Goal: Task Accomplishment & Management: Use online tool/utility

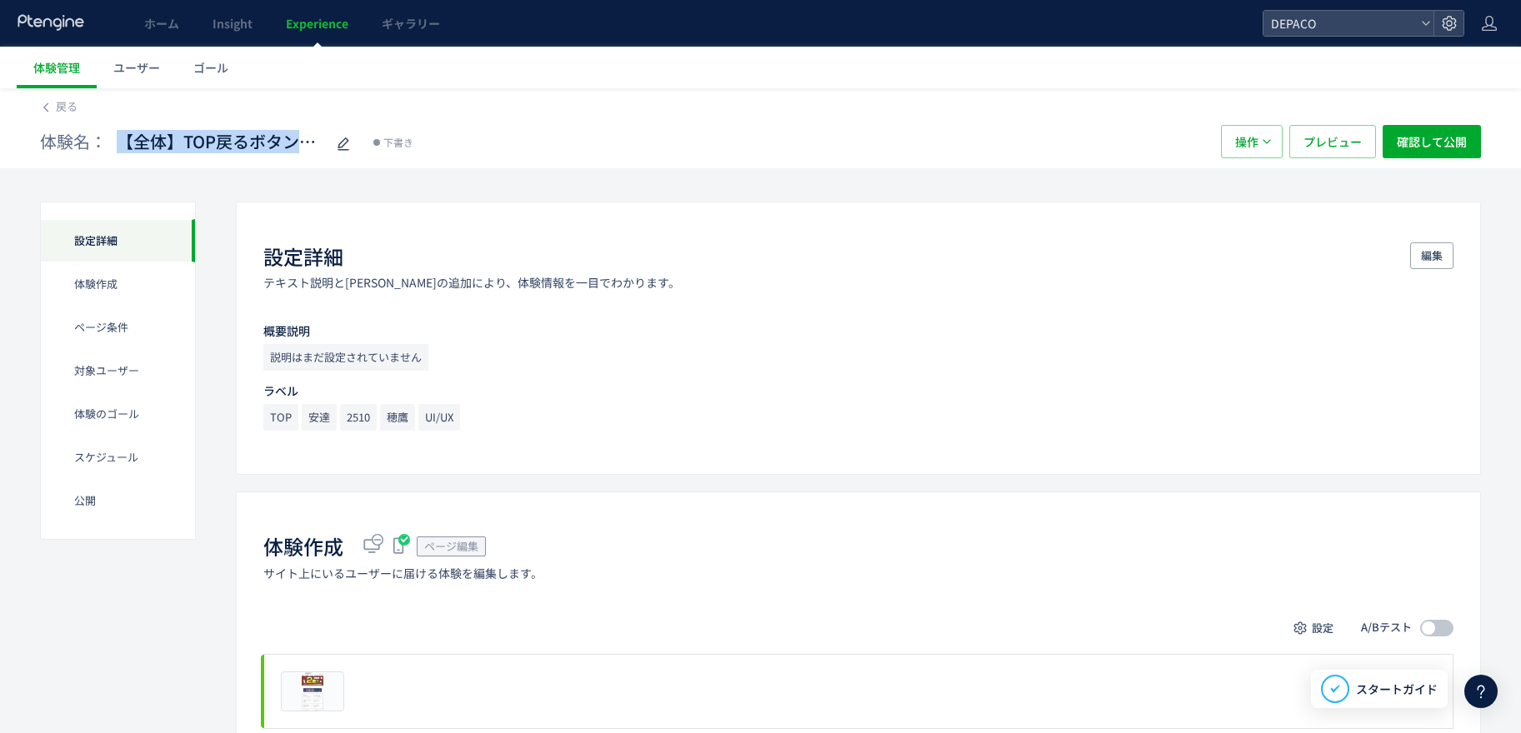
scroll to position [4360, 0]
click at [49, 107] on icon at bounding box center [46, 108] width 12 height 12
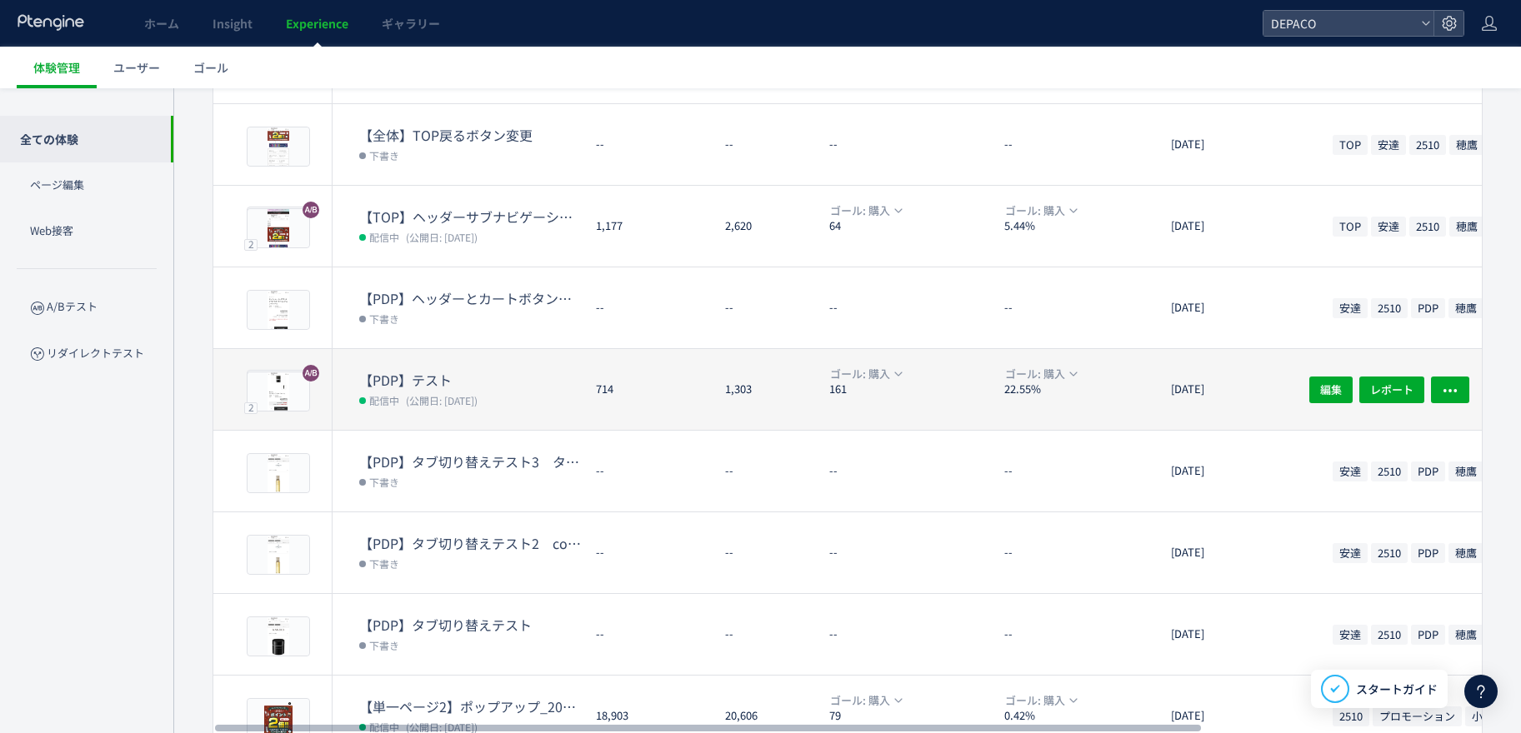
scroll to position [333, 0]
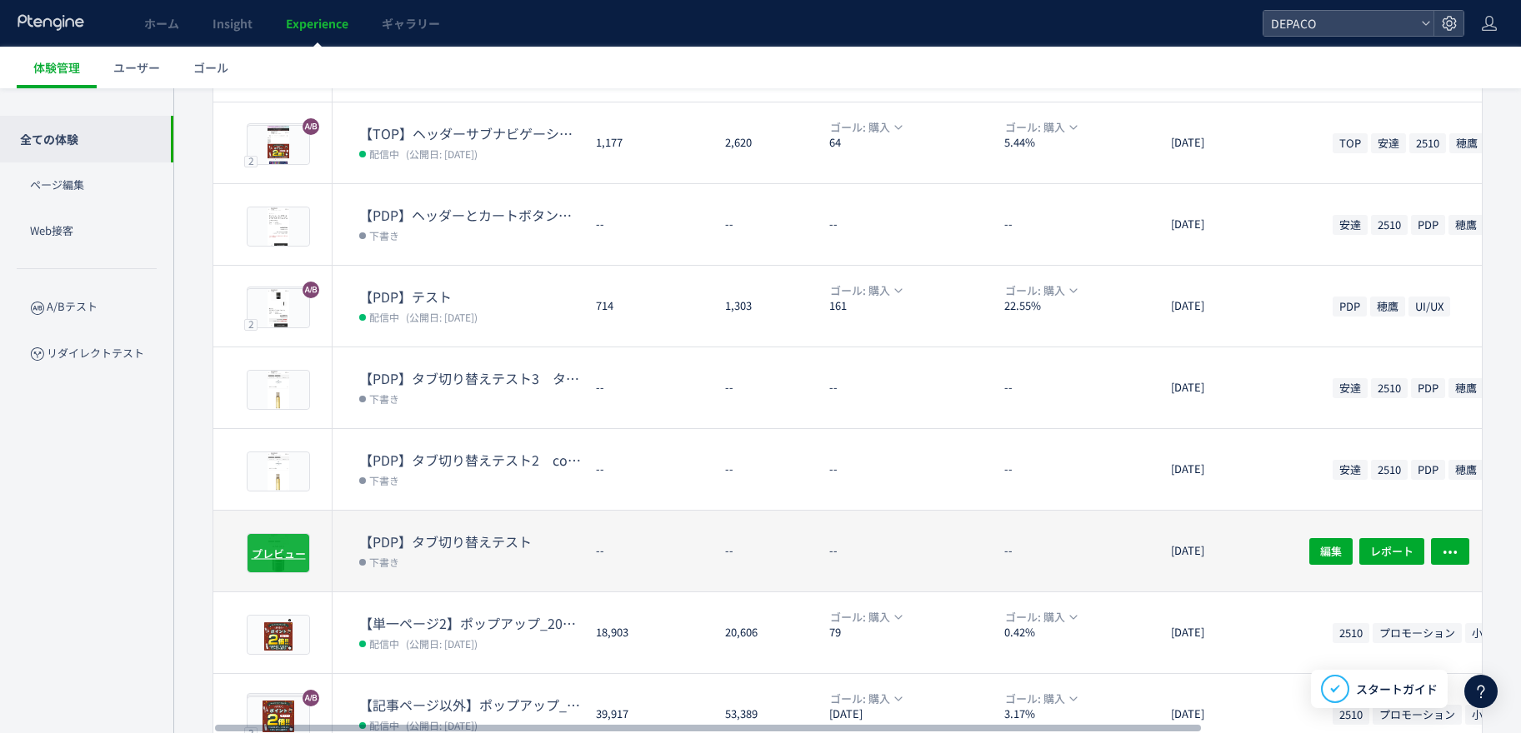
click at [274, 545] on span "プレビュー" at bounding box center [279, 553] width 54 height 16
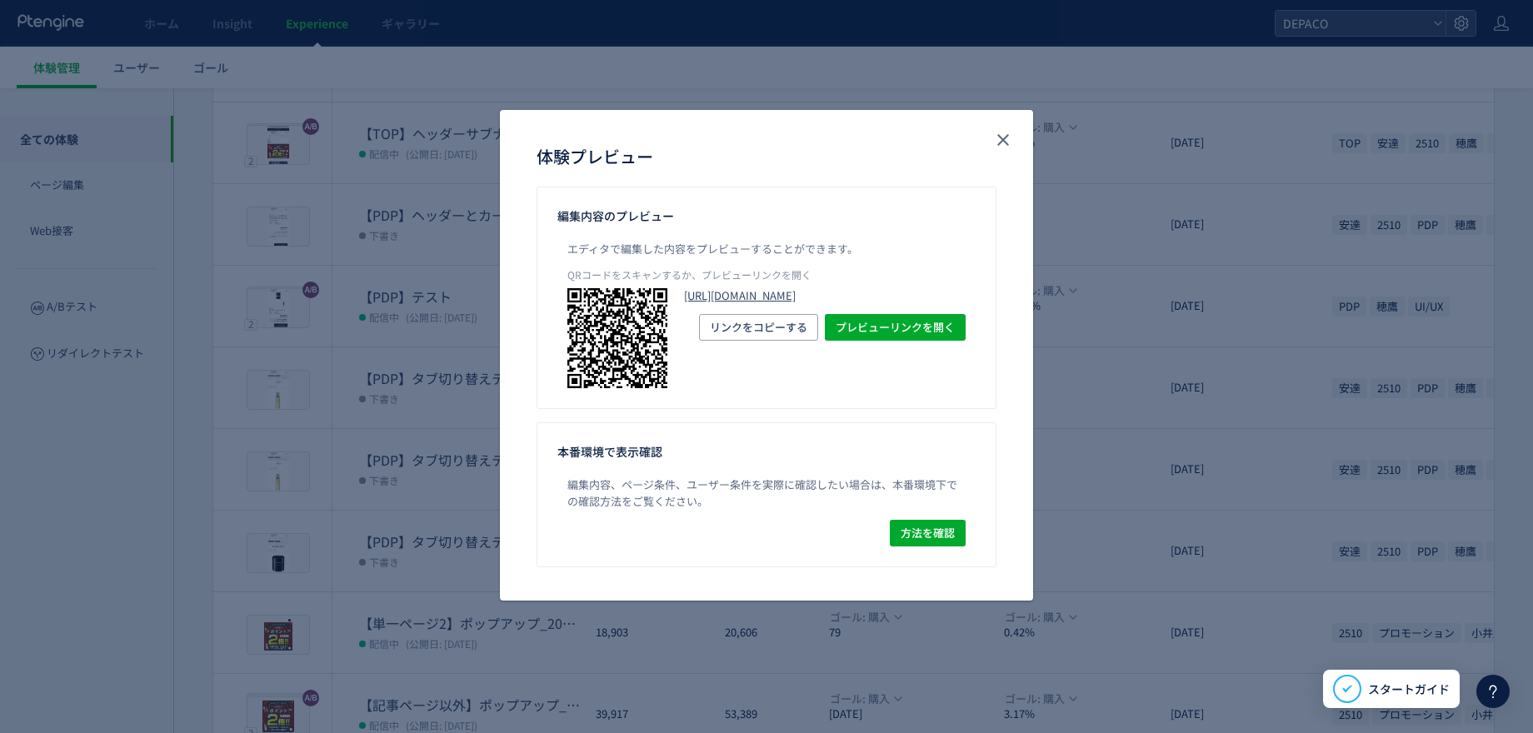
click at [829, 304] on link "[URL][DOMAIN_NAME]" at bounding box center [825, 296] width 282 height 16
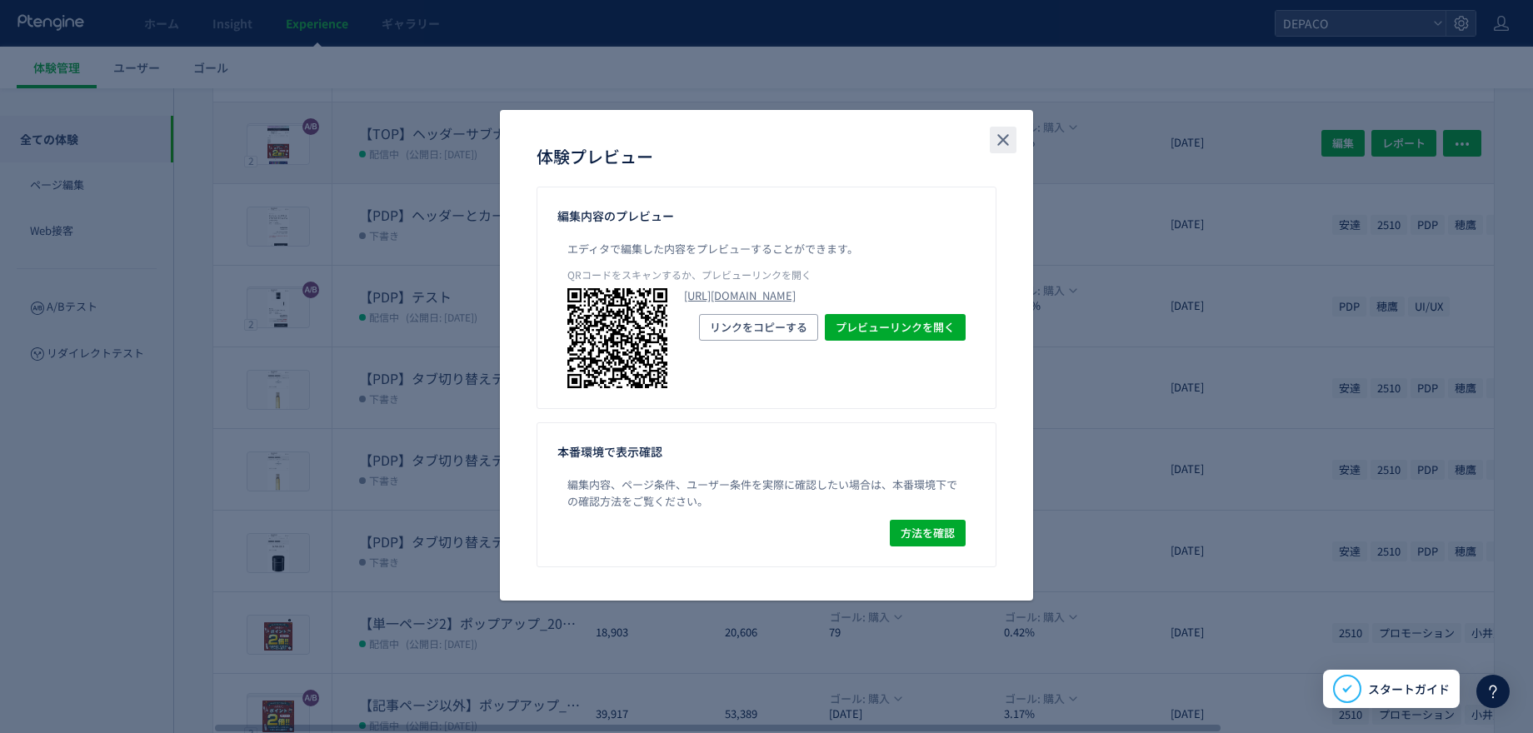
click at [1009, 142] on icon "close" at bounding box center [1003, 140] width 20 height 20
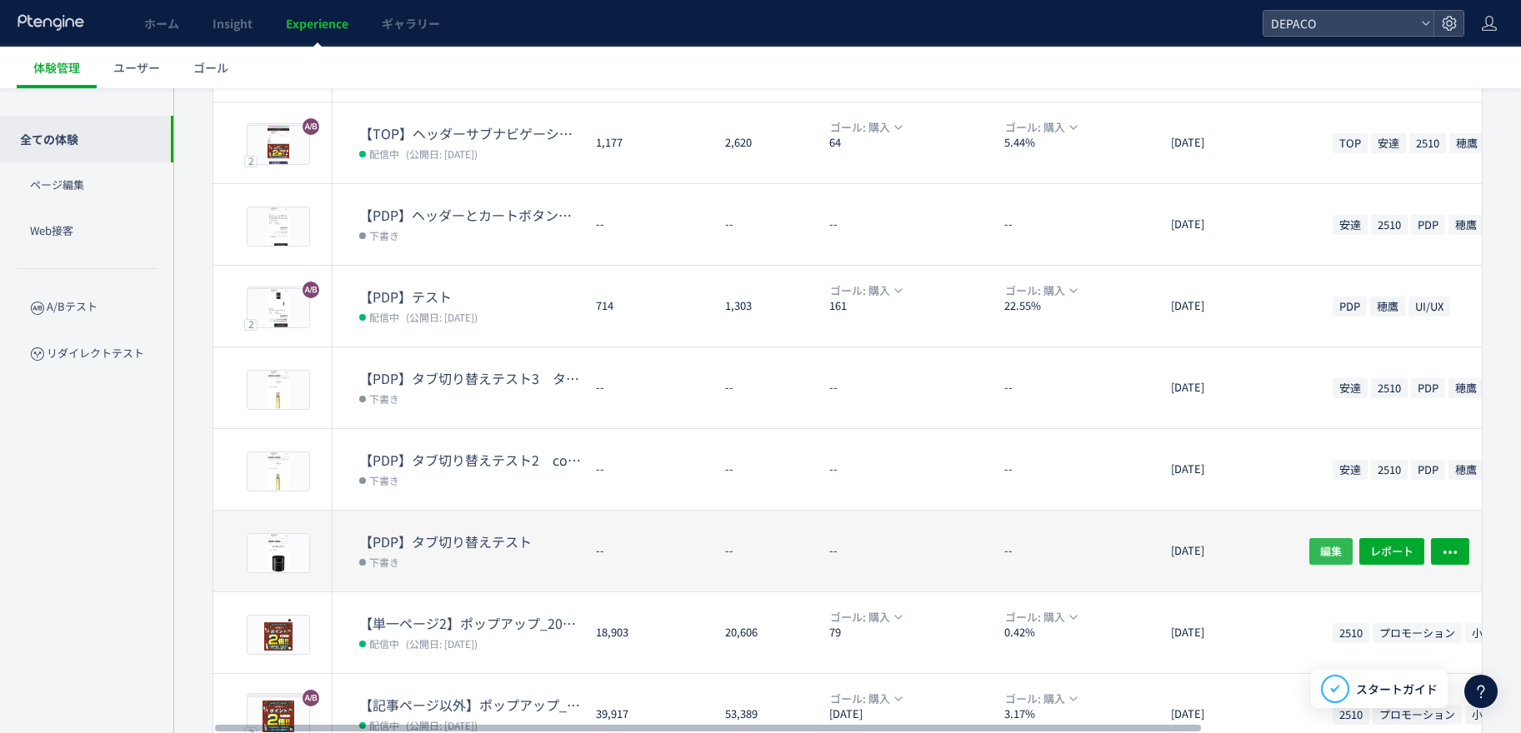
click at [1327, 554] on span "編集" at bounding box center [1331, 551] width 22 height 27
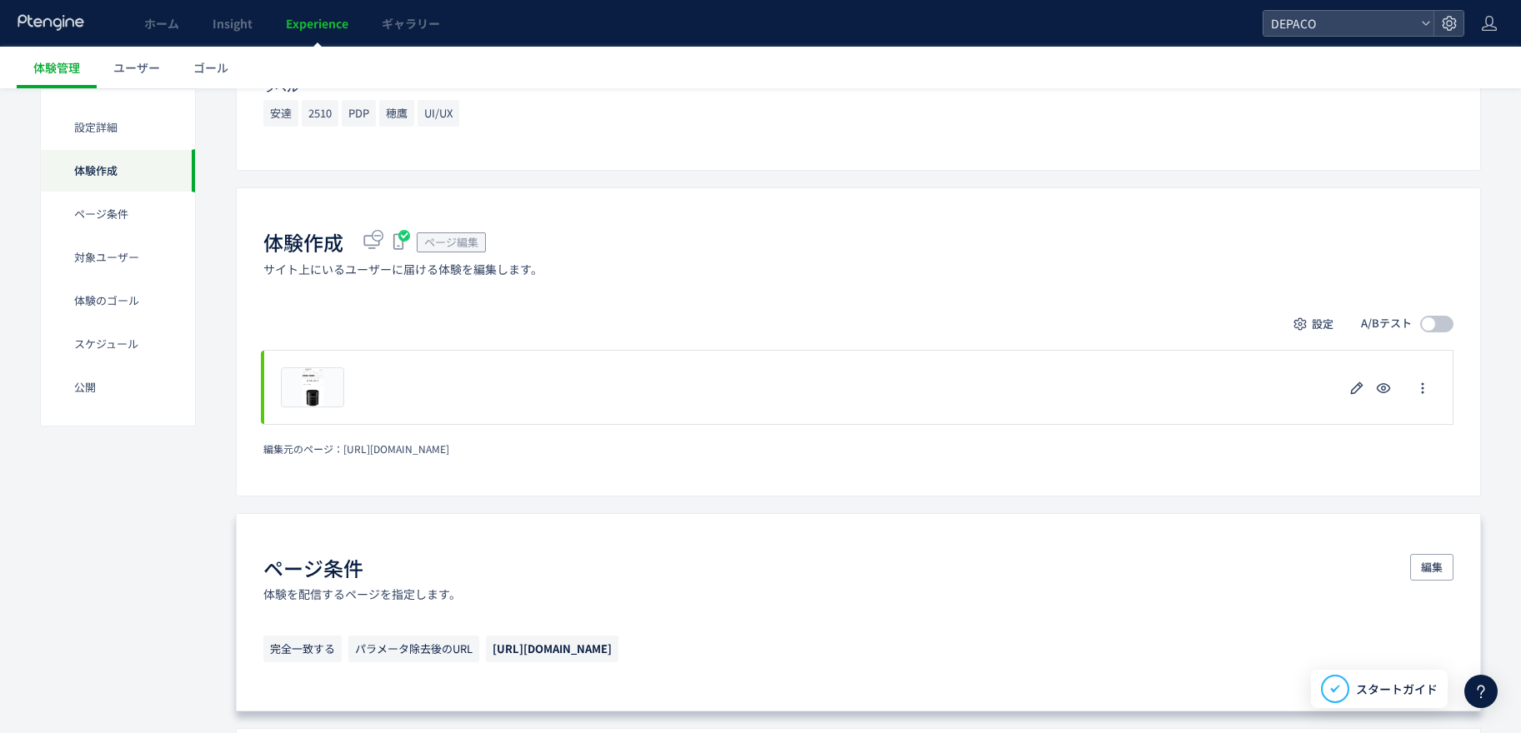
scroll to position [333, 0]
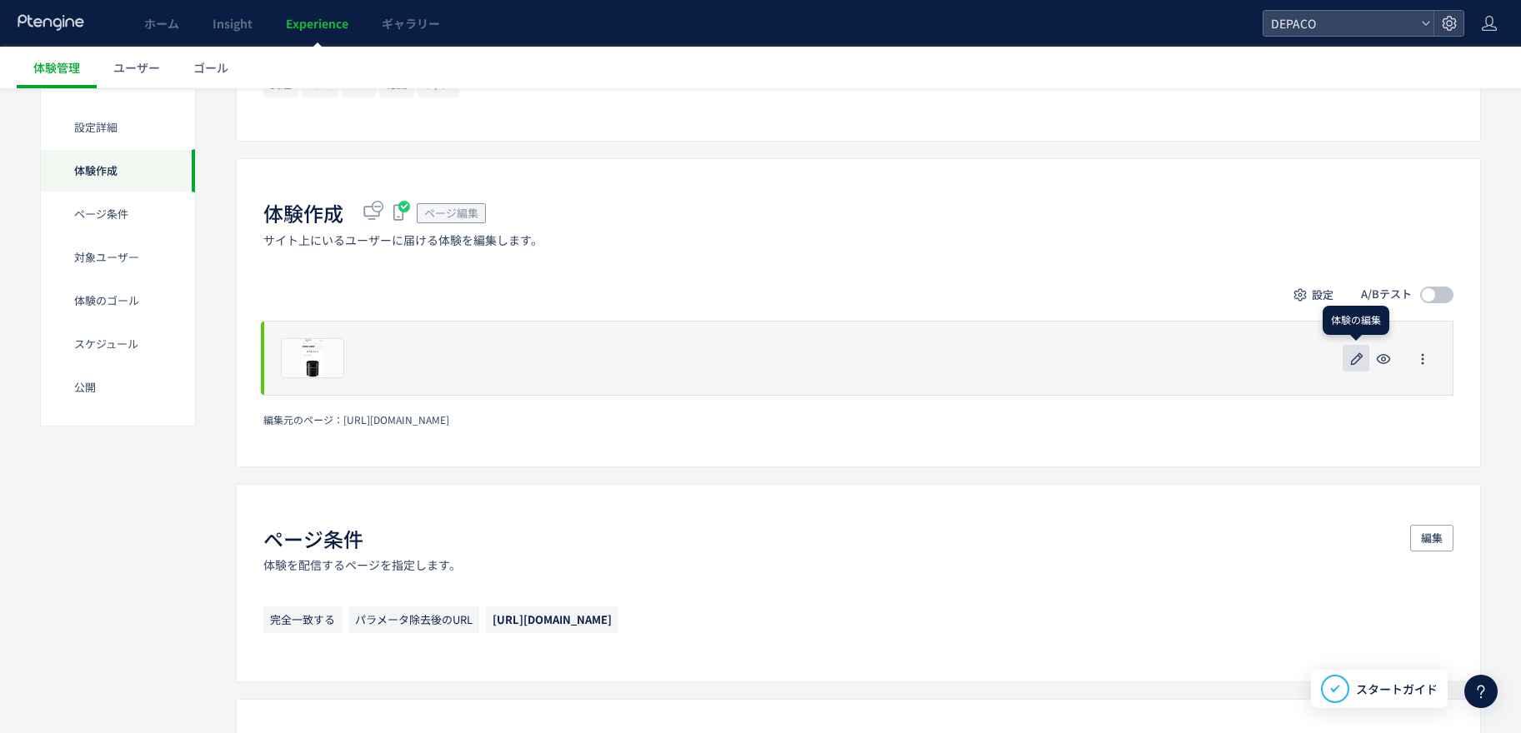
click at [1367, 358] on button "button" at bounding box center [1356, 358] width 27 height 27
